Goal: Task Accomplishment & Management: Use online tool/utility

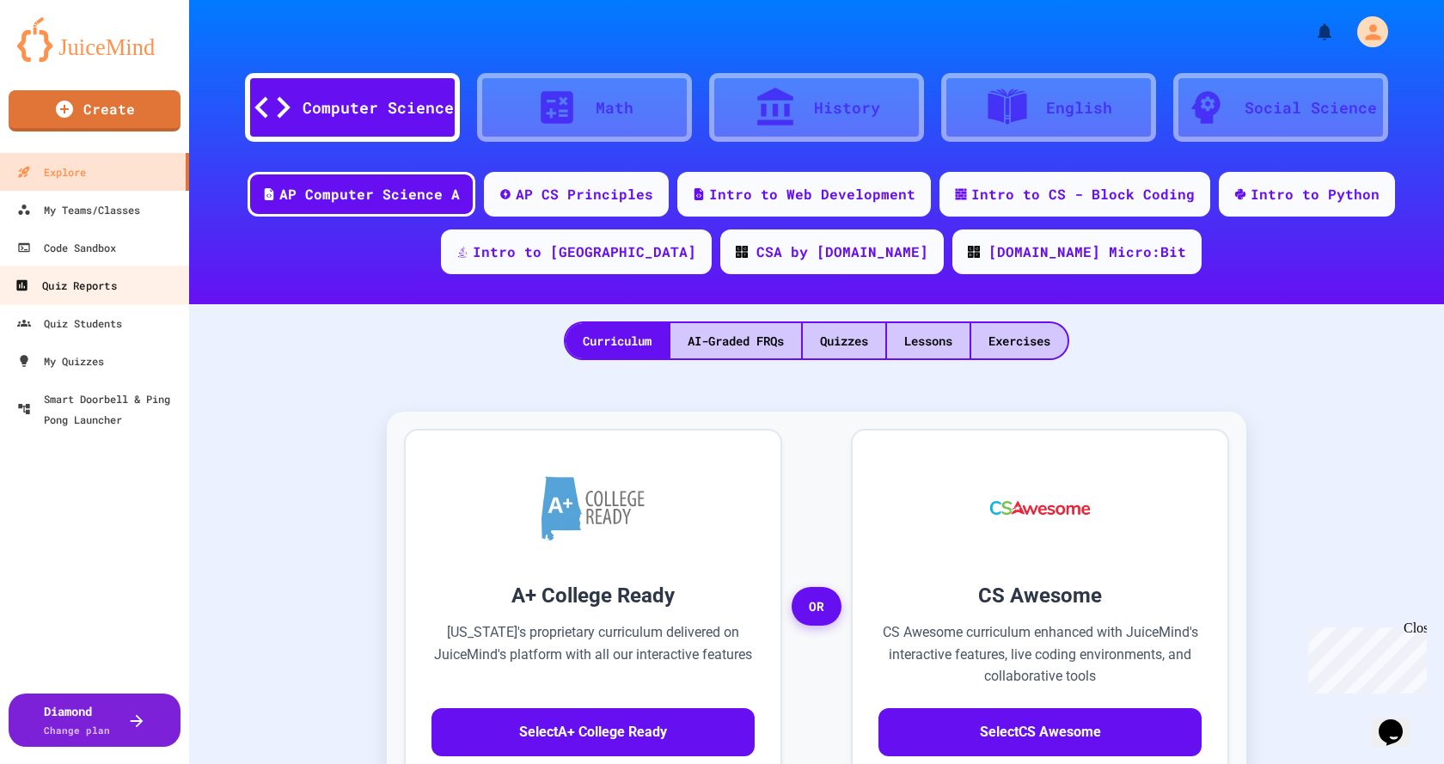
click at [103, 289] on div "Quiz Reports" at bounding box center [65, 285] width 101 height 21
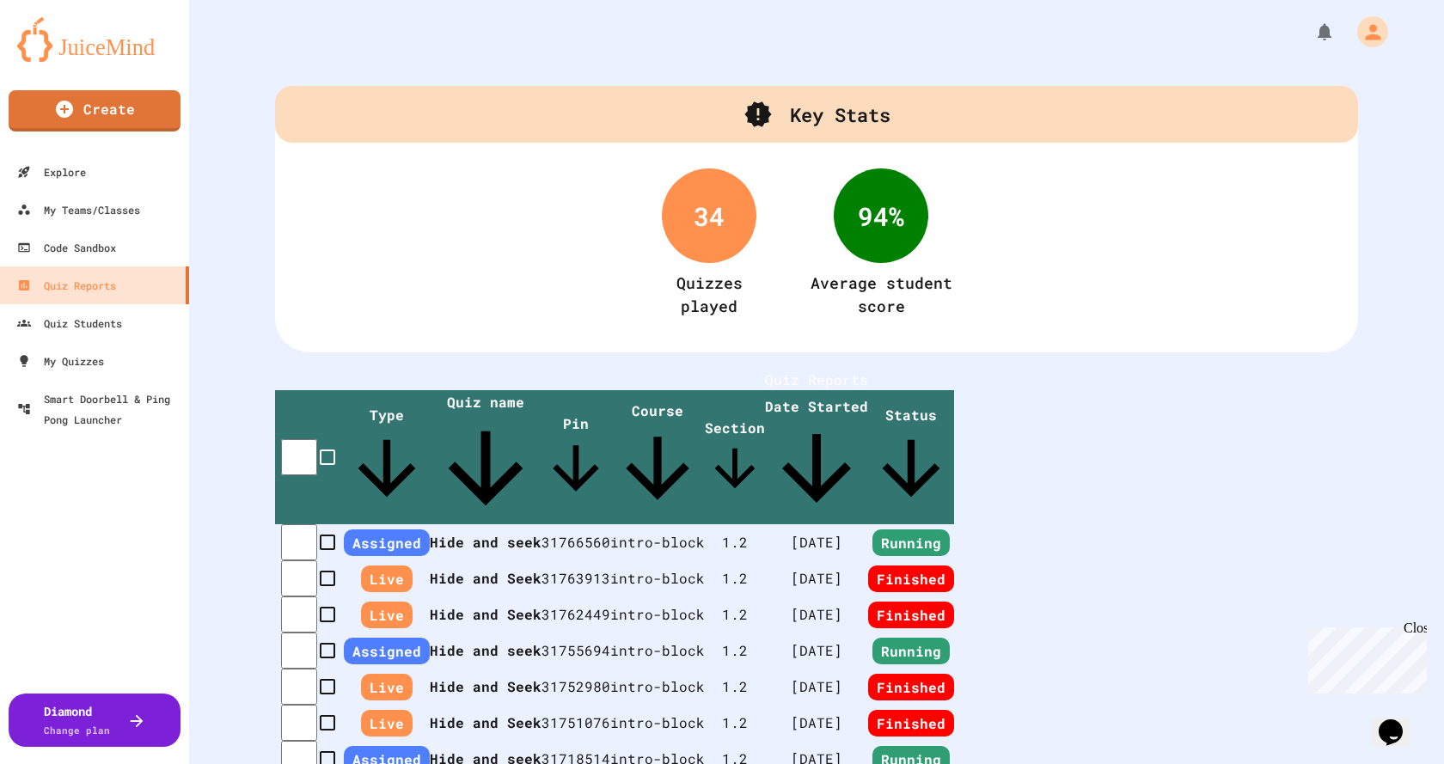
scroll to position [86, 0]
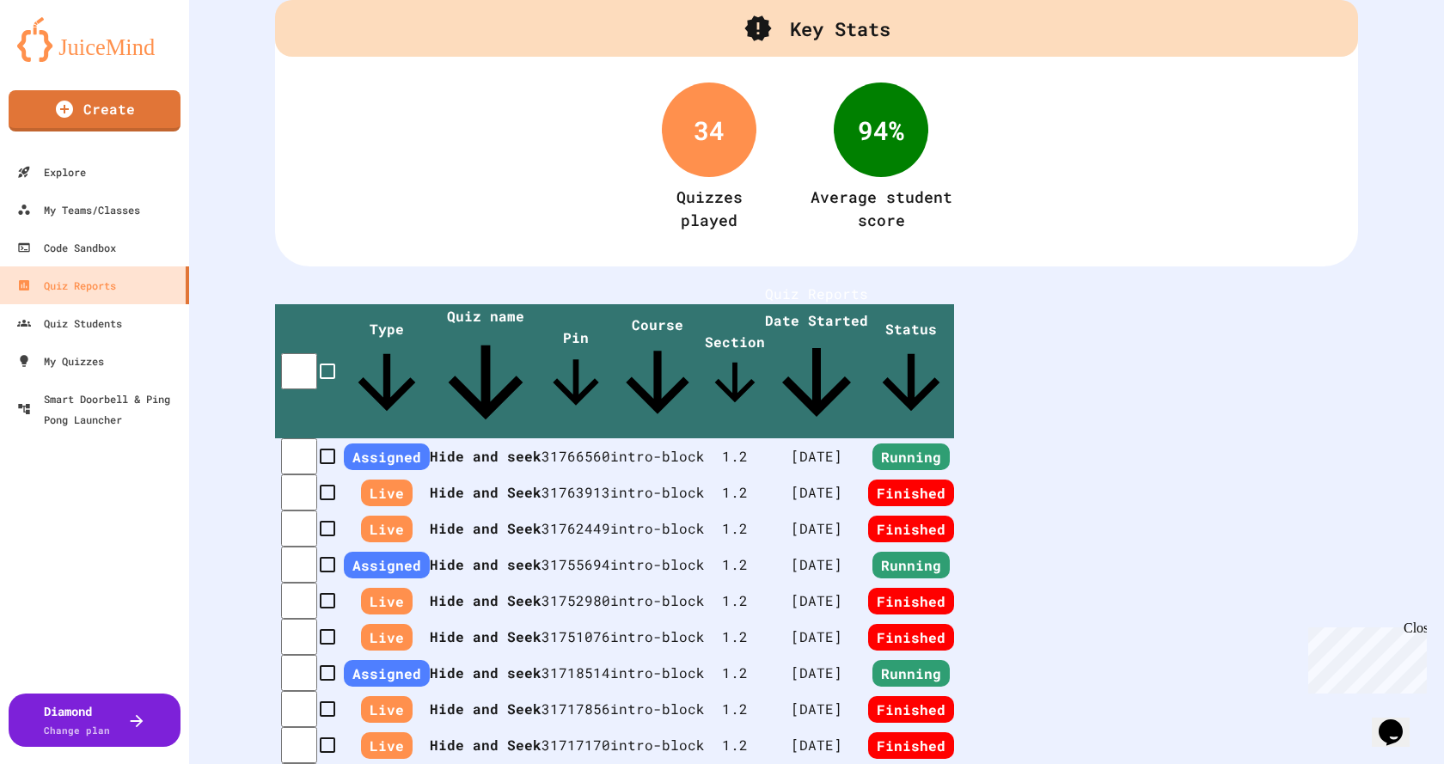
click at [506, 438] on th "Hide and seek" at bounding box center [486, 456] width 112 height 36
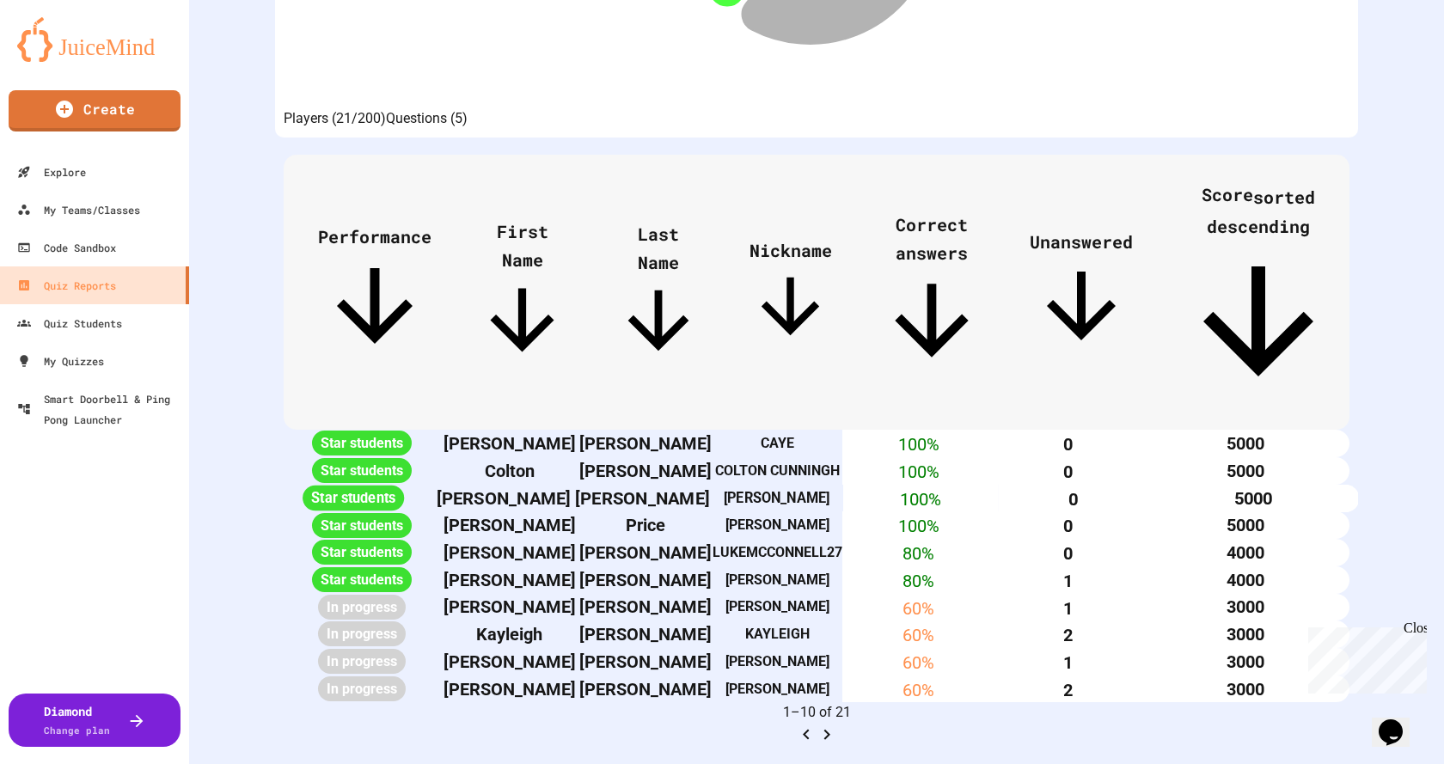
scroll to position [516, 0]
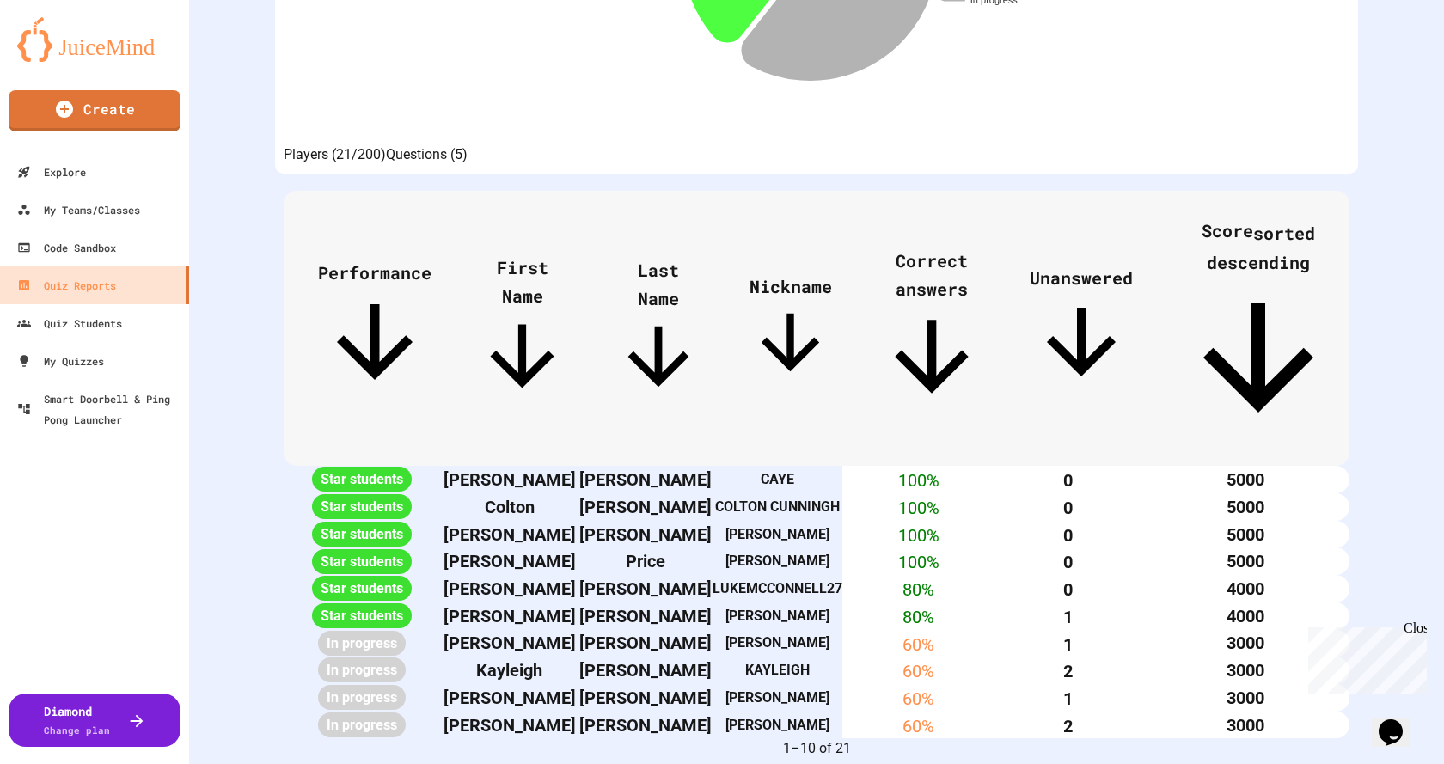
click at [655, 259] on span "Last Name" at bounding box center [658, 331] width 91 height 144
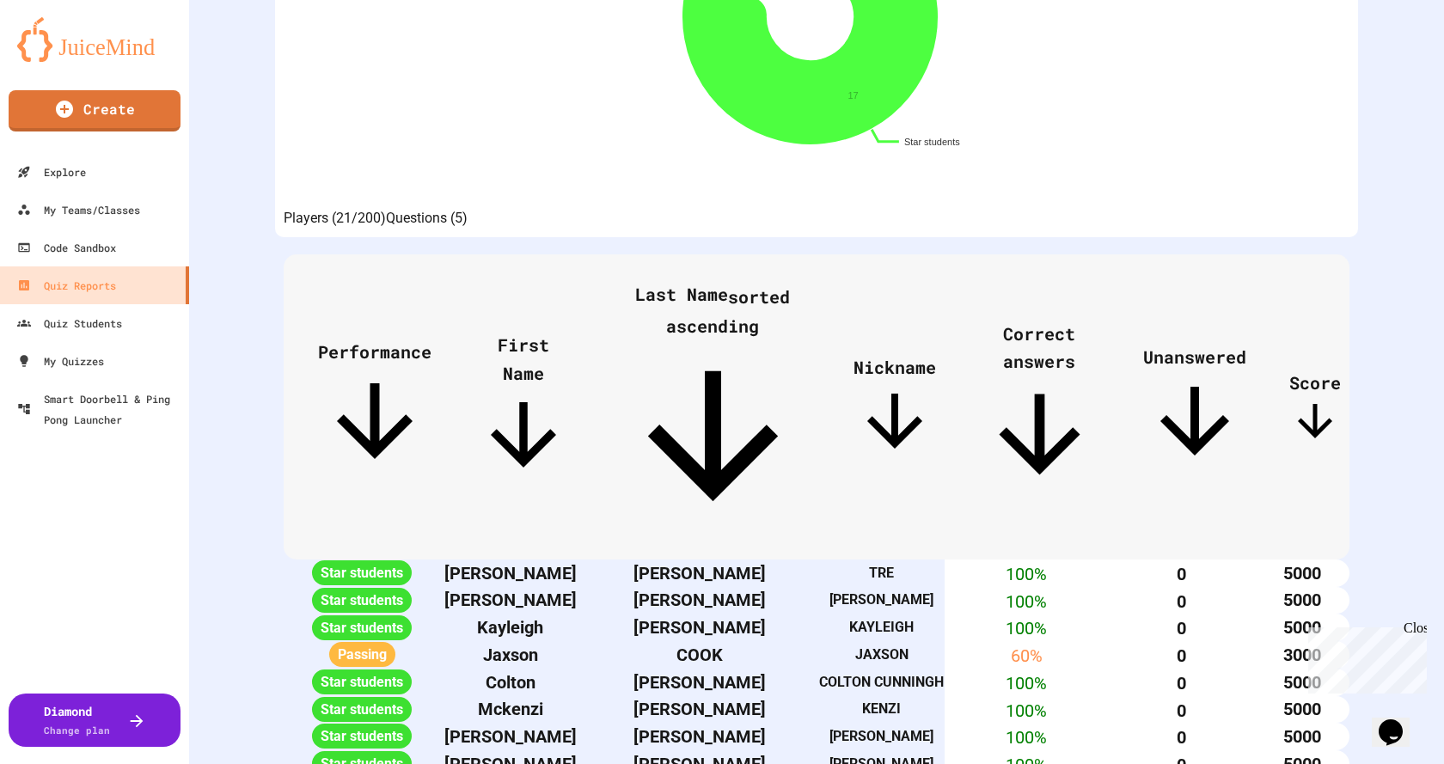
scroll to position [407, 0]
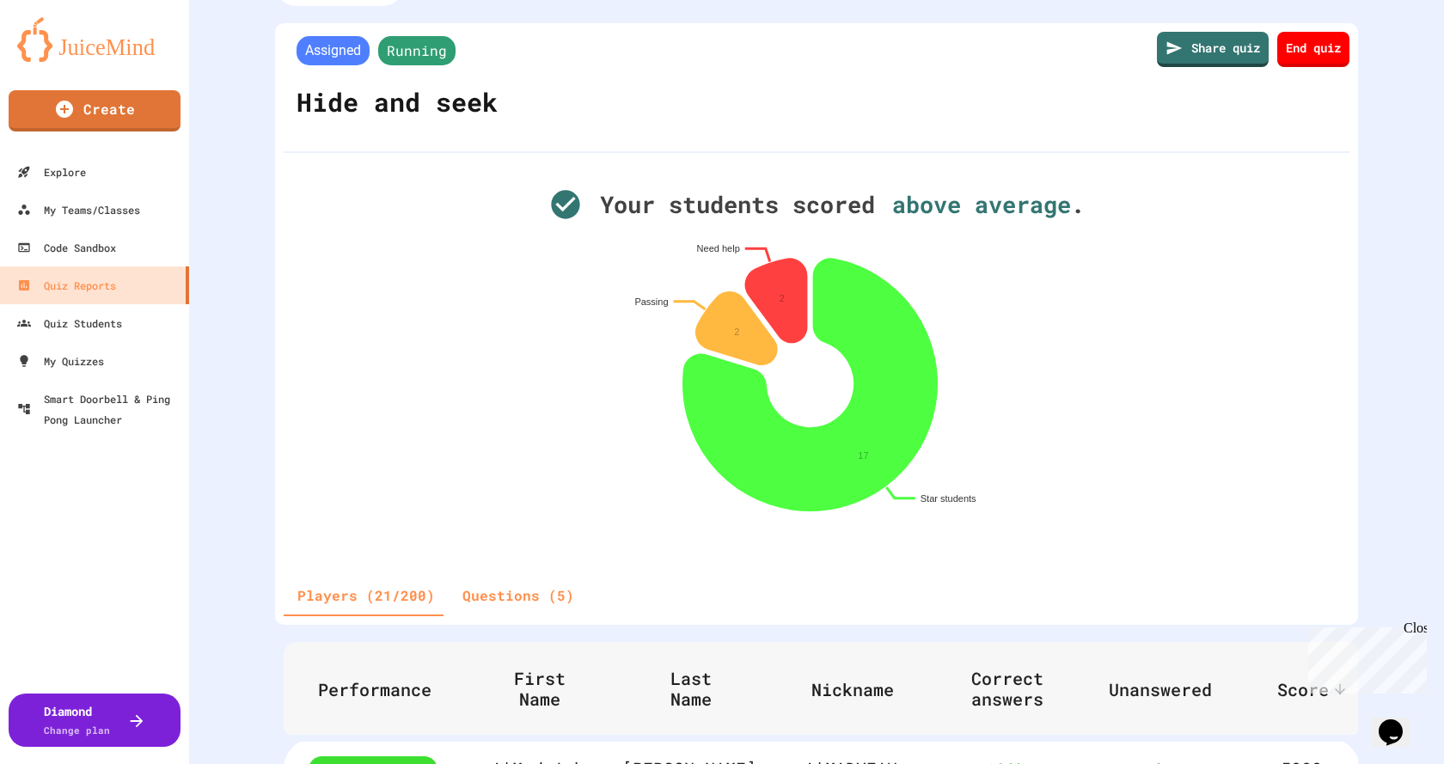
scroll to position [258, 0]
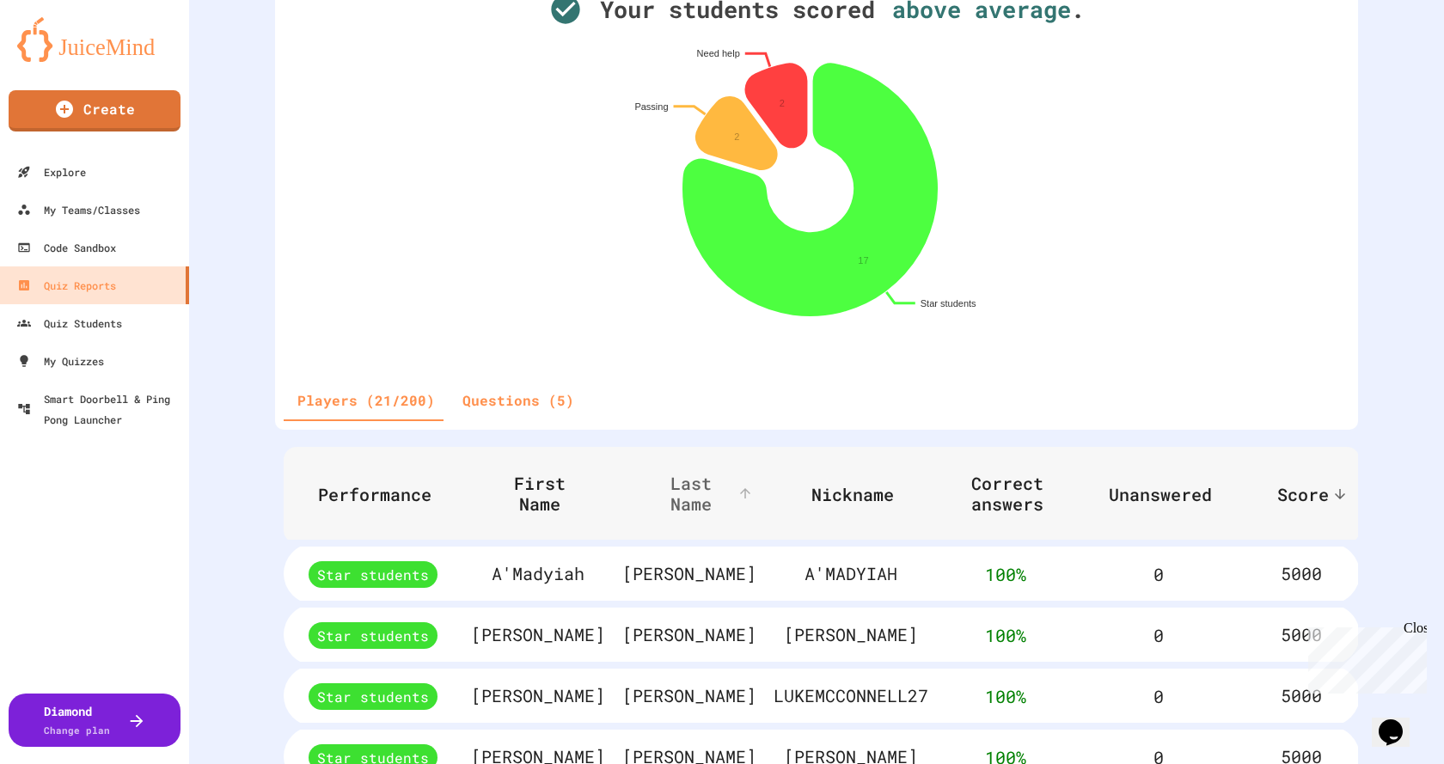
click at [651, 508] on span "Last Name" at bounding box center [702, 493] width 108 height 41
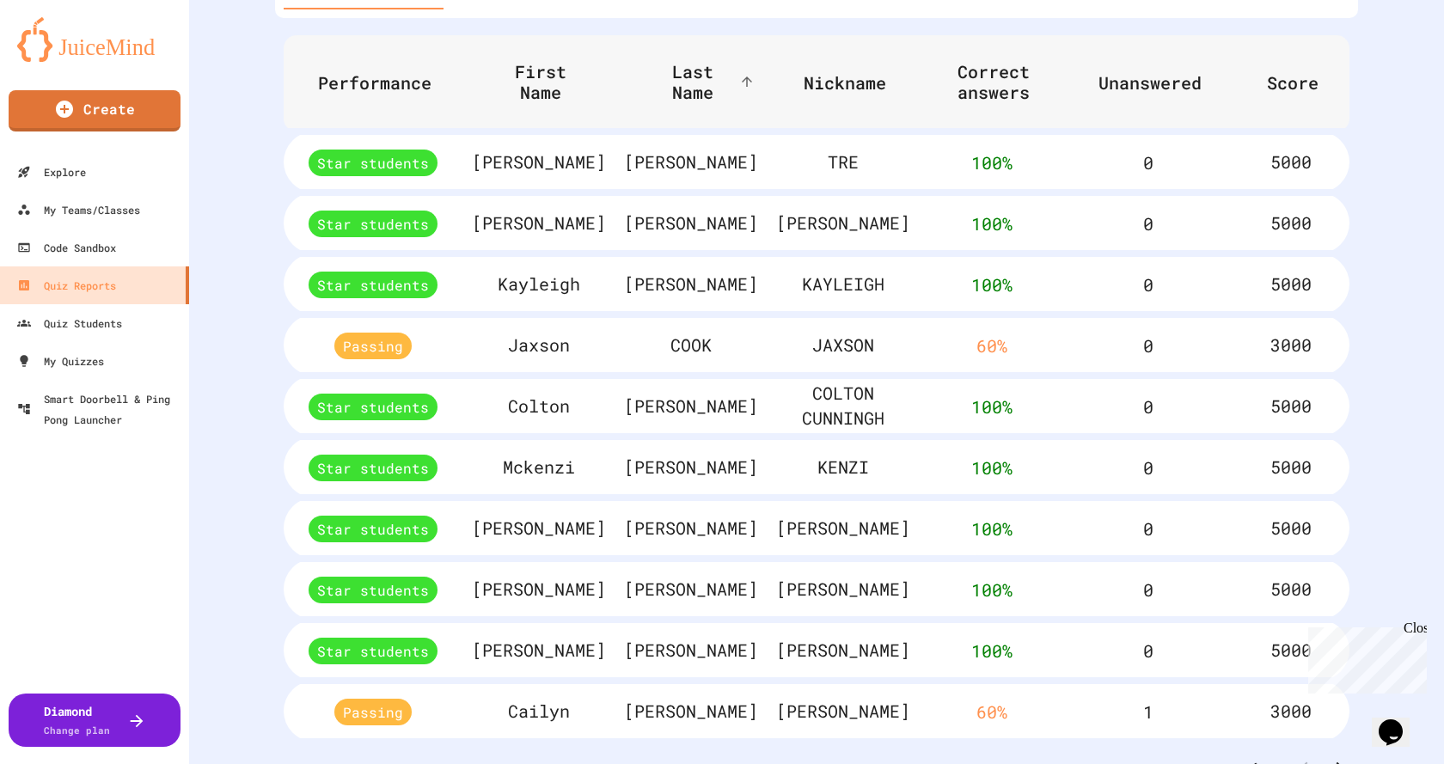
scroll to position [756, 0]
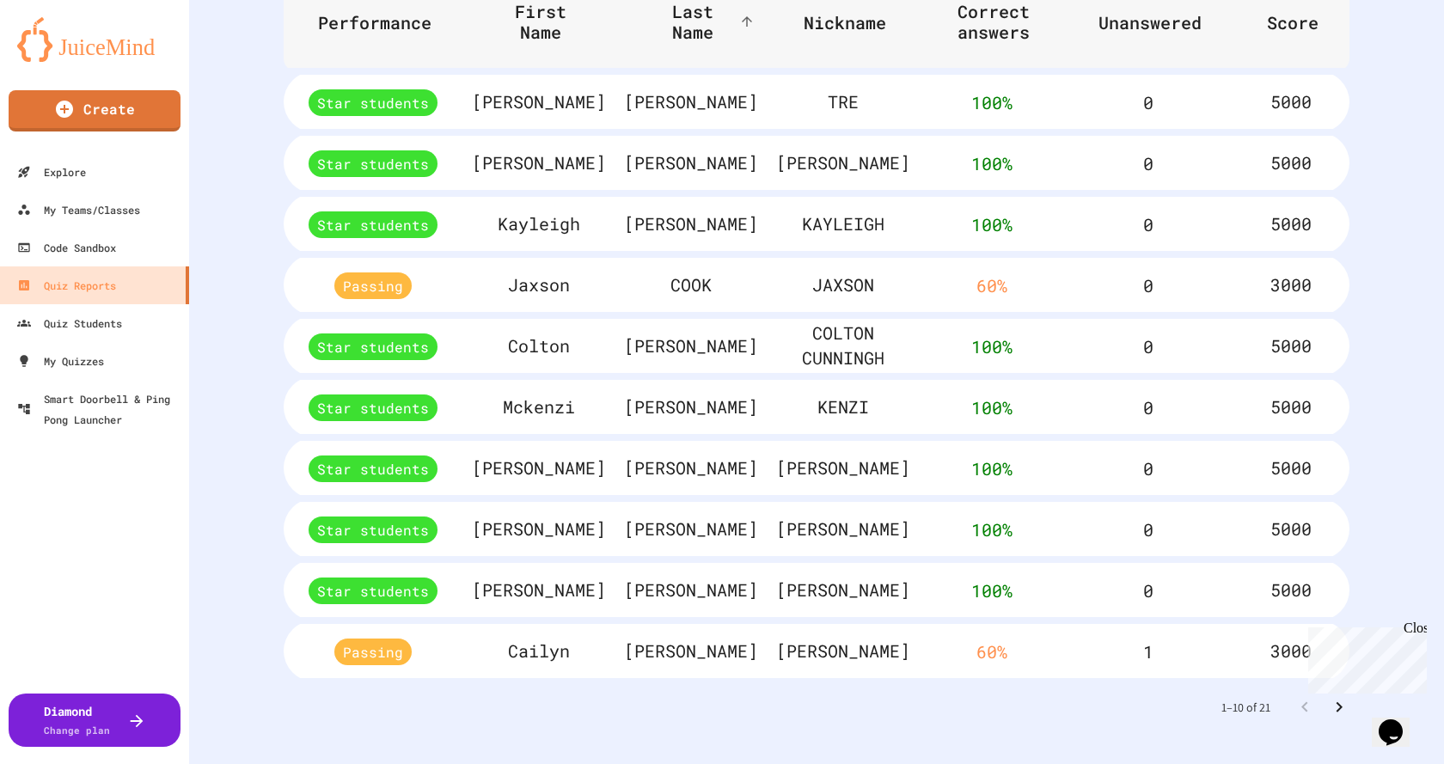
drag, startPoint x: 1324, startPoint y: 697, endPoint x: 48, endPoint y: 58, distance: 1427.1
click at [1329, 697] on icon "Go to next page" at bounding box center [1339, 707] width 21 height 21
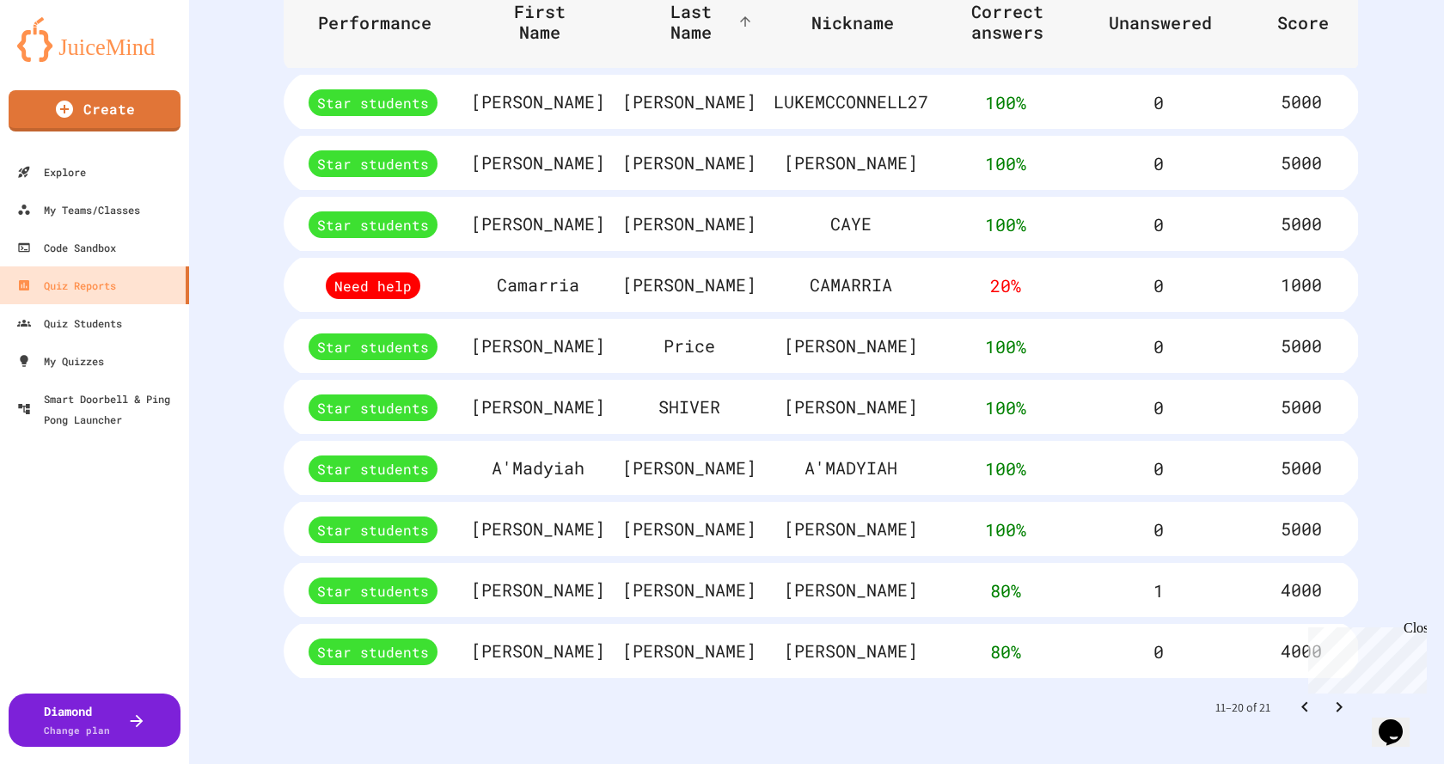
click at [1419, 628] on div "Close" at bounding box center [1414, 631] width 21 height 21
click at [1337, 702] on icon "Go to next page" at bounding box center [1340, 707] width 6 height 10
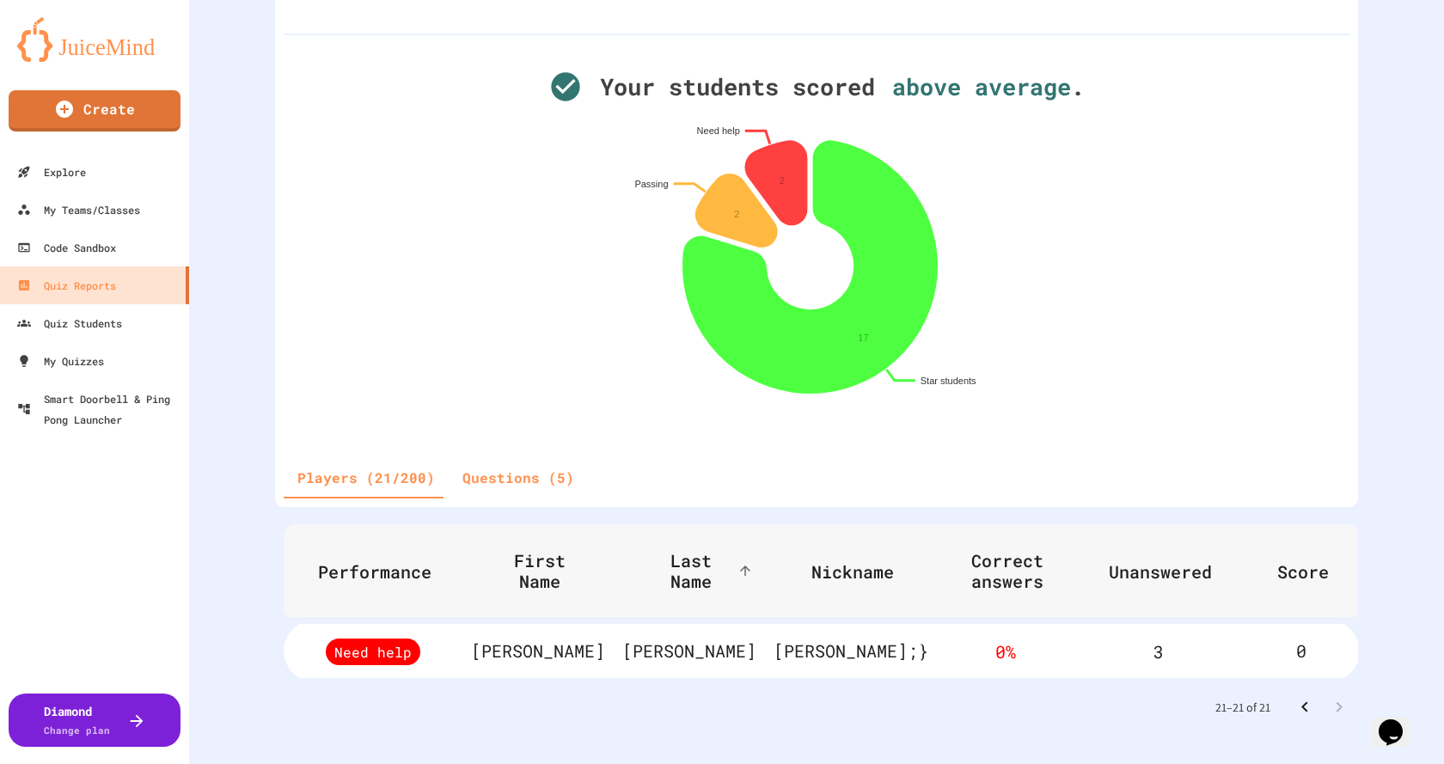
click at [1295, 699] on icon "Go to previous page" at bounding box center [1305, 707] width 21 height 21
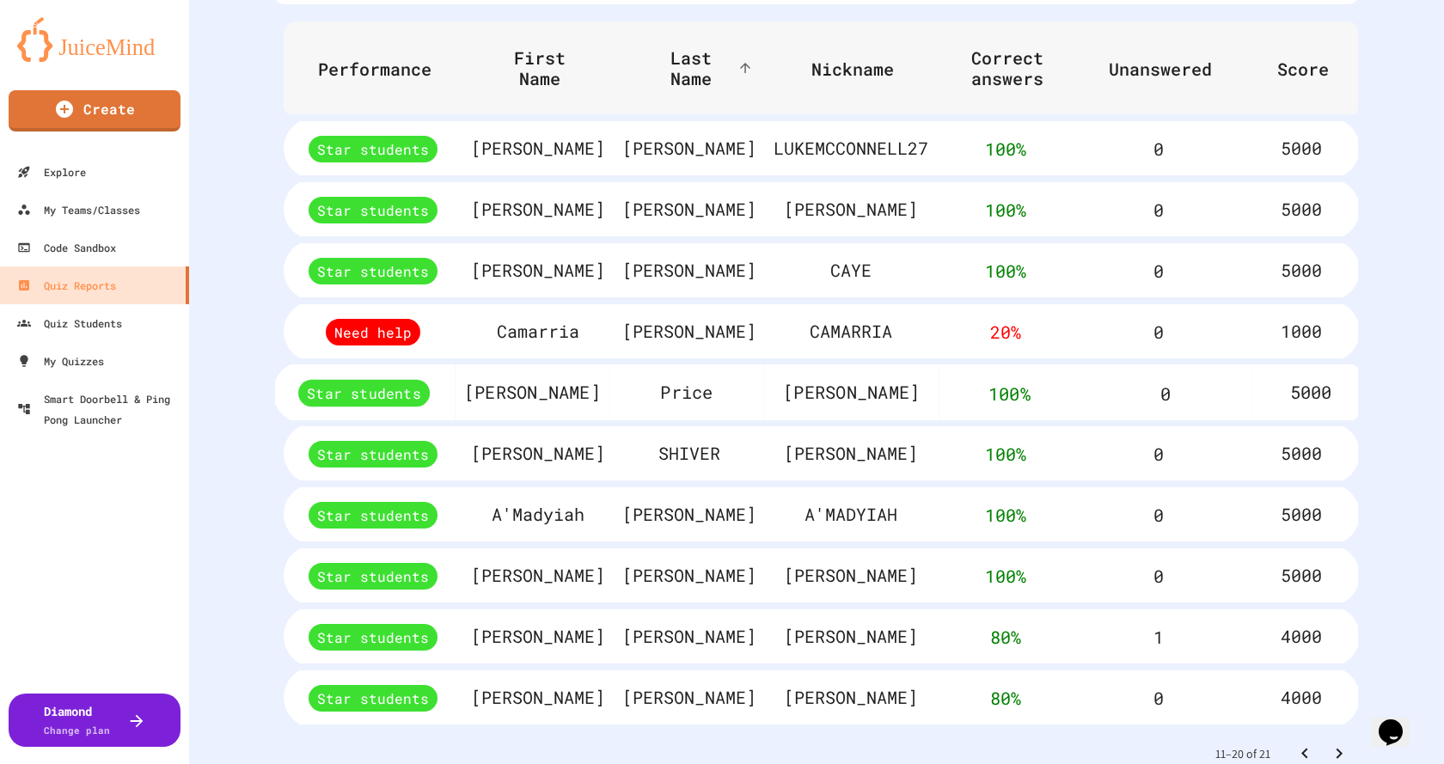
scroll to position [756, 0]
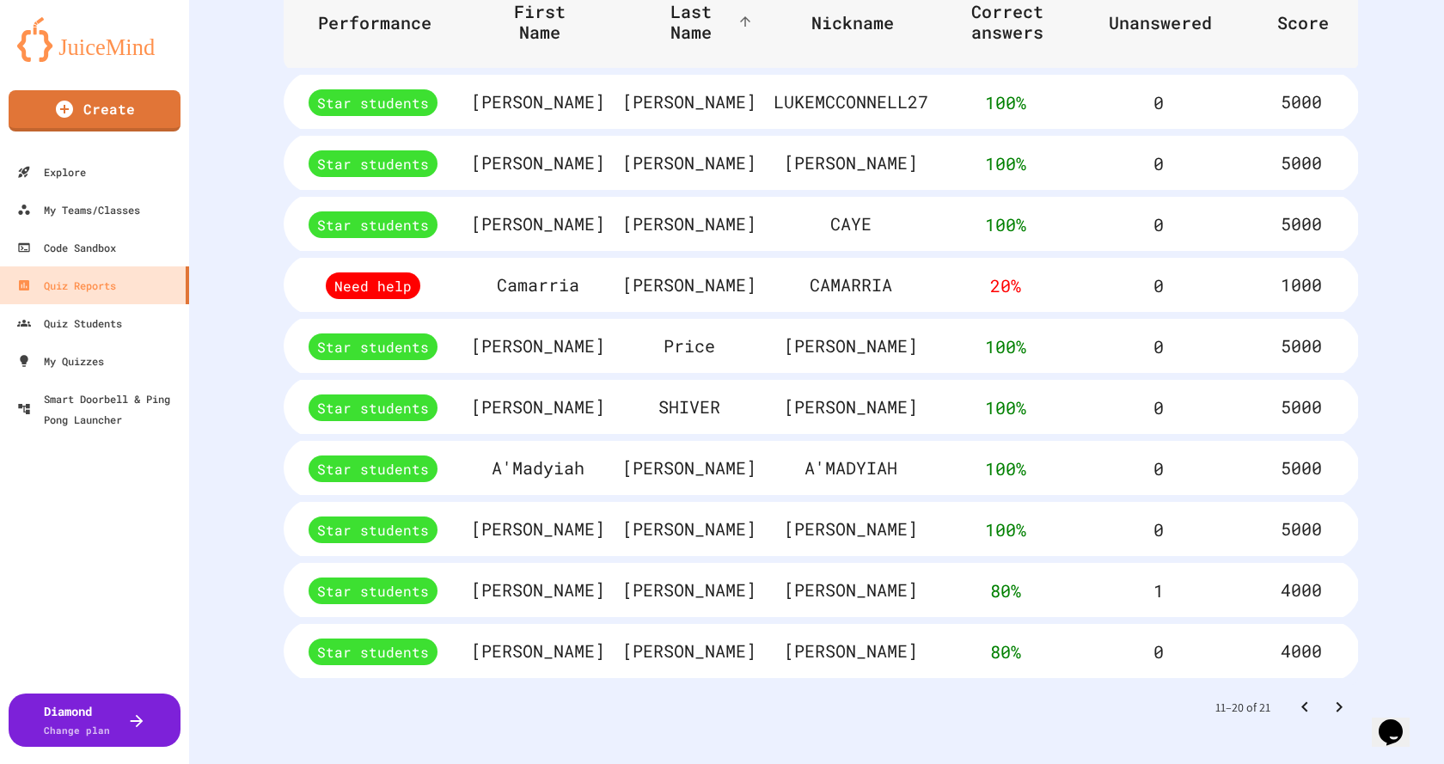
click at [1337, 702] on icon "Go to next page" at bounding box center [1340, 707] width 6 height 10
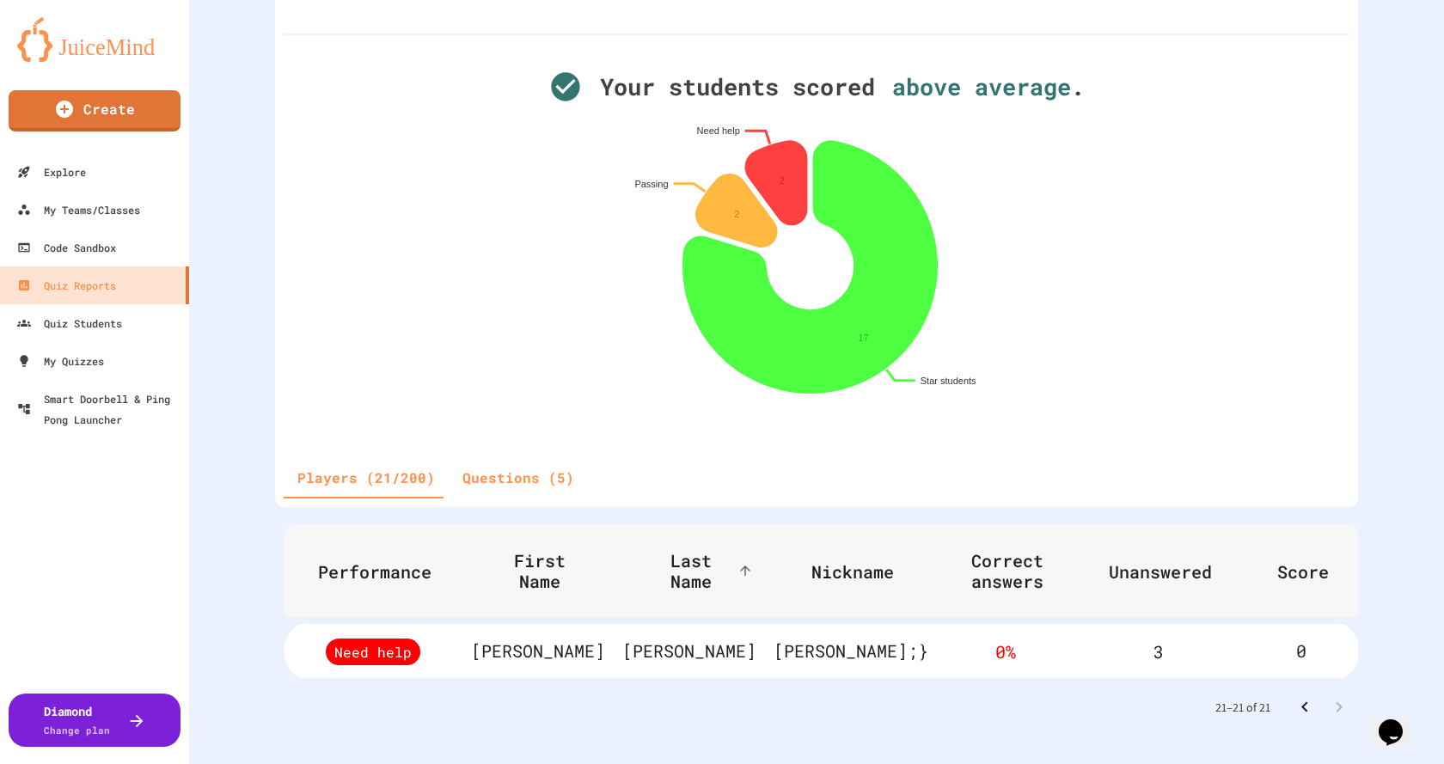
scroll to position [206, 0]
